Goal: Task Accomplishment & Management: Use online tool/utility

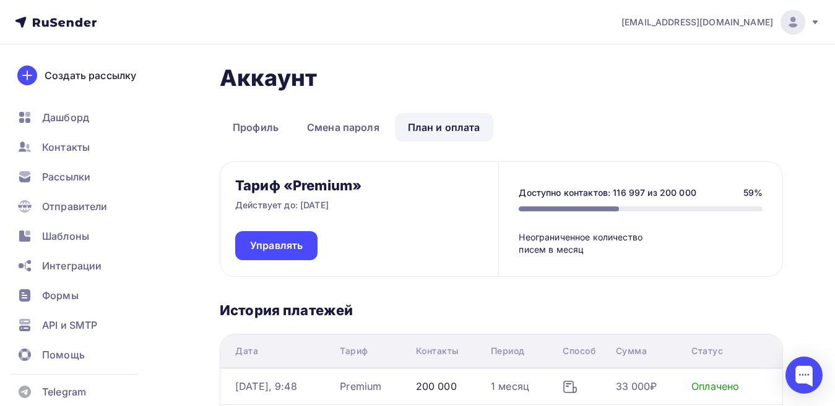
scroll to position [62, 0]
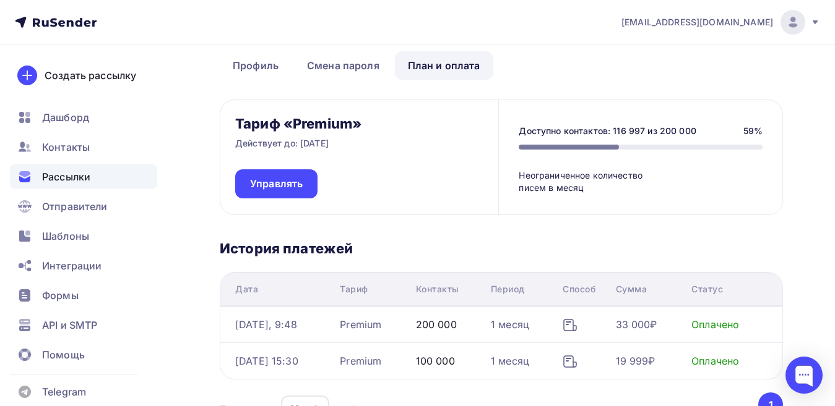
click at [69, 177] on span "Рассылки" at bounding box center [66, 177] width 48 height 15
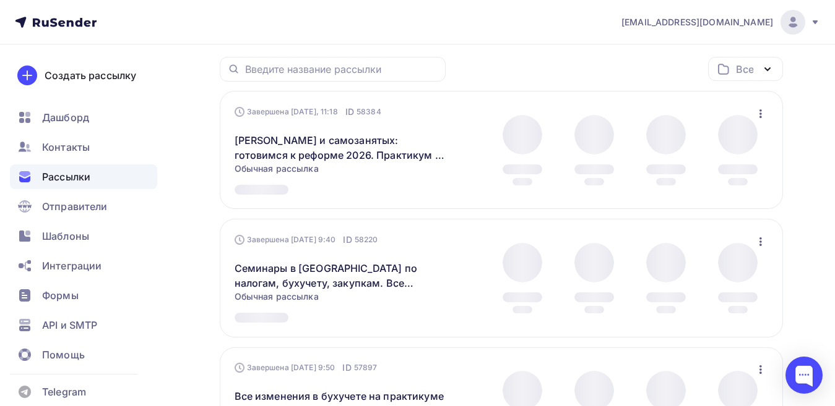
scroll to position [186, 0]
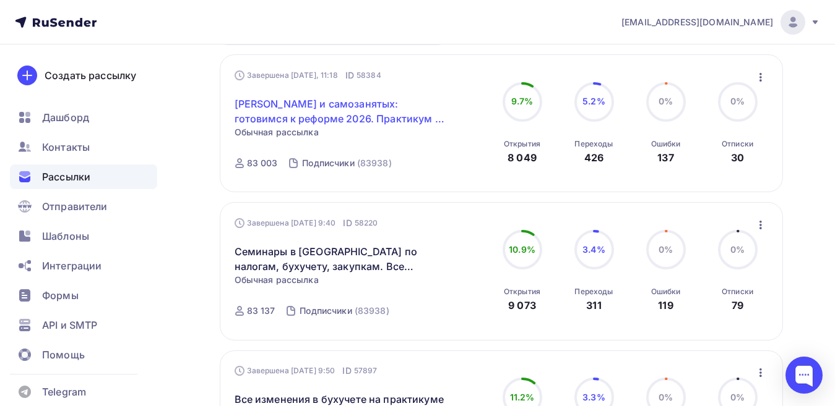
click at [317, 109] on link "[PERSON_NAME] и самозанятых: готовимся к реформе 2026. Практикум в [GEOGRAPHIC_…" at bounding box center [340, 112] width 212 height 30
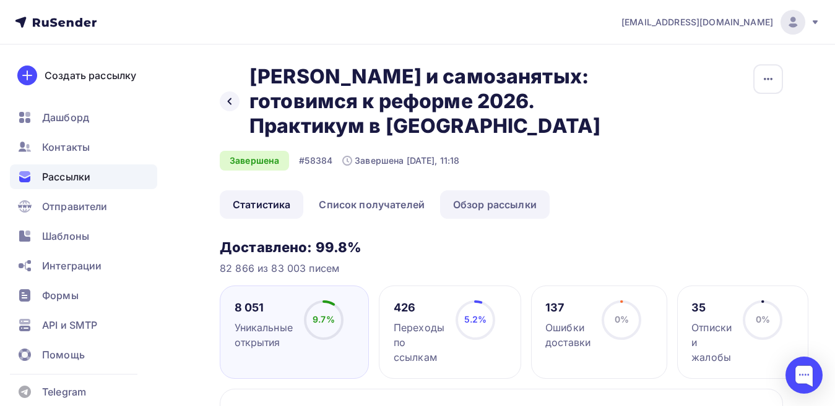
click at [486, 205] on link "Обзор рассылки" at bounding box center [495, 205] width 110 height 28
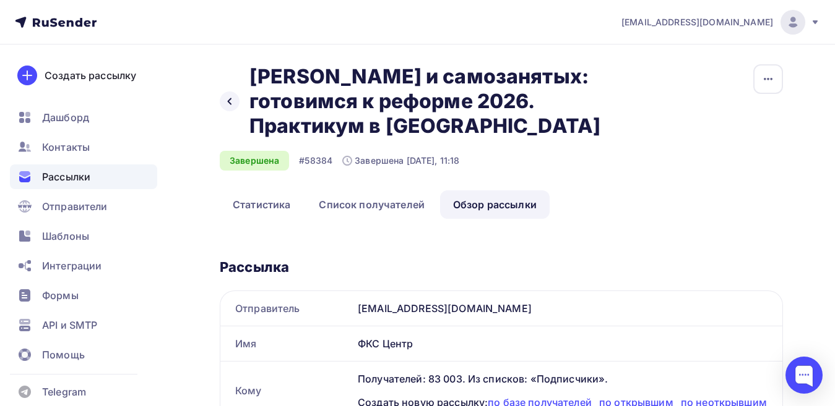
click at [67, 173] on span "Рассылки" at bounding box center [66, 177] width 48 height 15
